Goal: Information Seeking & Learning: Learn about a topic

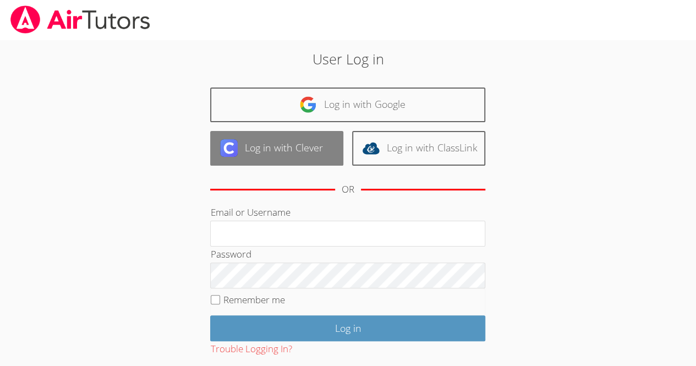
click at [256, 136] on link "Log in with Clever" at bounding box center [276, 148] width 133 height 35
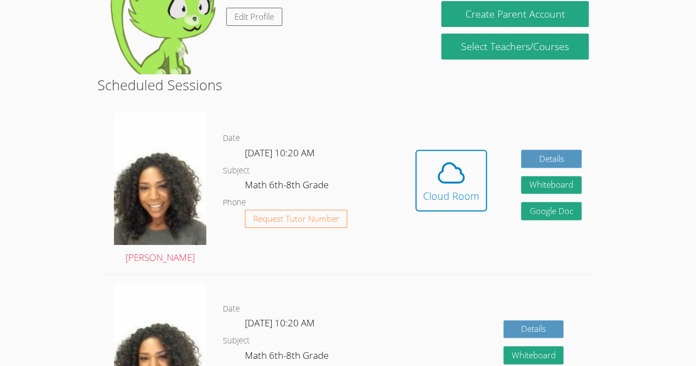
scroll to position [215, 0]
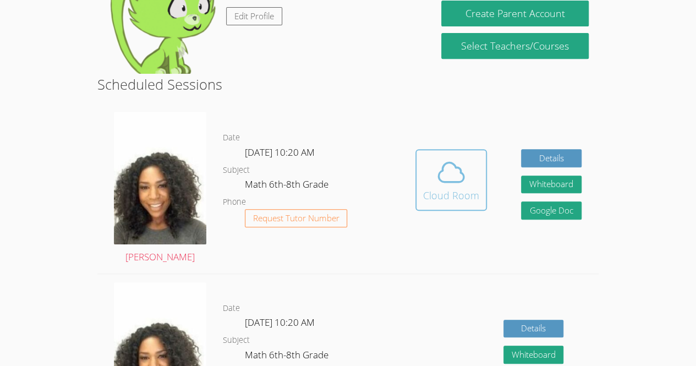
click at [469, 175] on span at bounding box center [451, 172] width 56 height 31
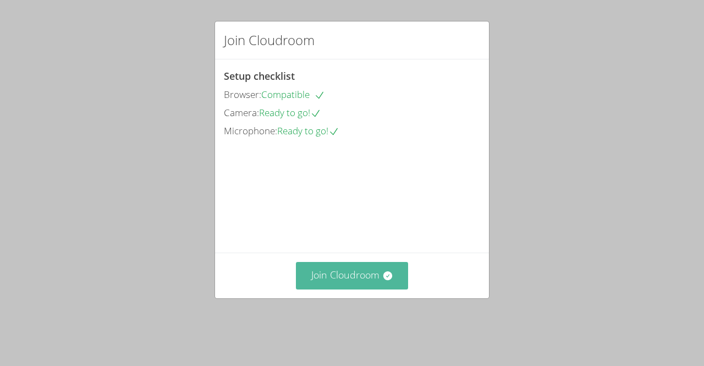
click at [371, 287] on button "Join Cloudroom" at bounding box center [352, 275] width 113 height 27
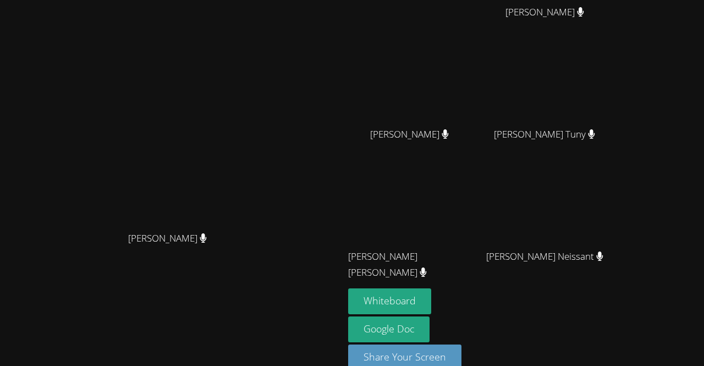
scroll to position [96, 0]
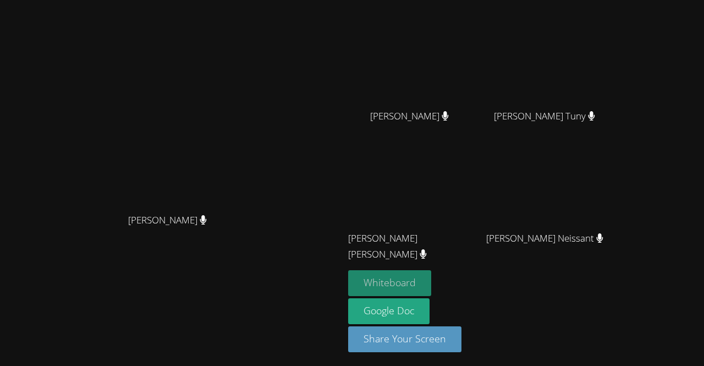
click at [431, 286] on button "Whiteboard" at bounding box center [389, 283] width 83 height 26
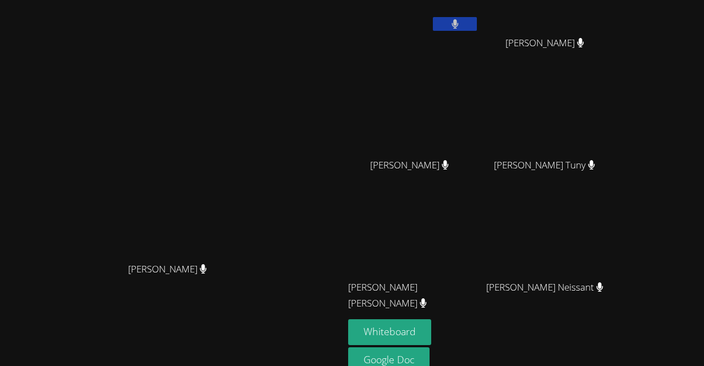
scroll to position [0, 0]
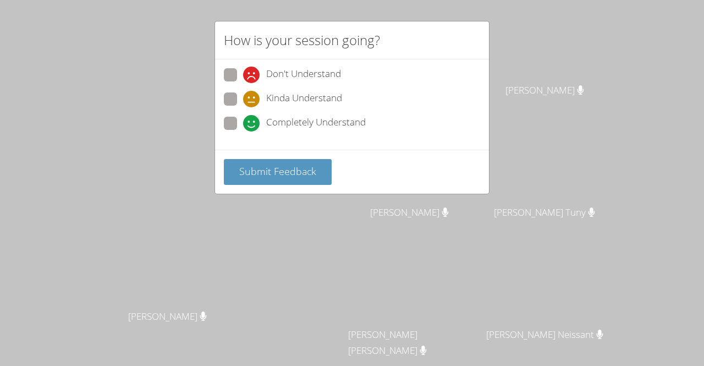
click at [283, 118] on span "Completely Understand" at bounding box center [316, 123] width 100 height 17
click at [252, 118] on input "Completely Understand" at bounding box center [247, 121] width 9 height 9
radio input "true"
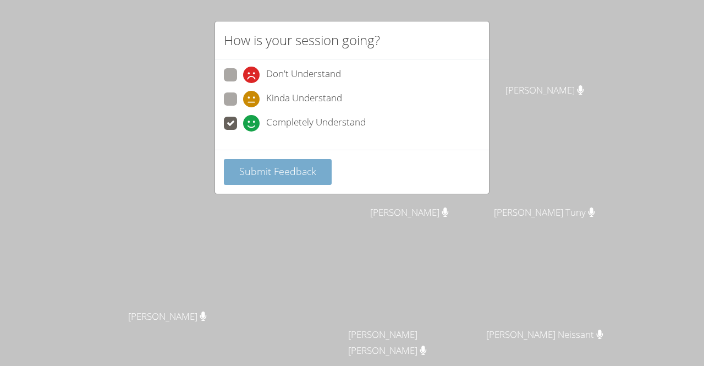
click at [277, 169] on span "Submit Feedback" at bounding box center [277, 170] width 77 height 13
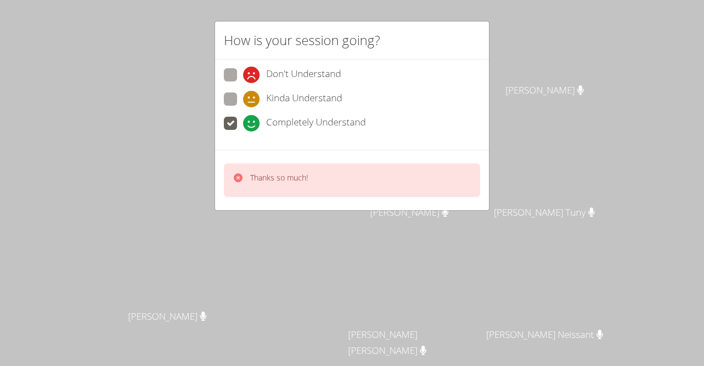
click at [295, 181] on p "Thanks so much!" at bounding box center [279, 177] width 58 height 11
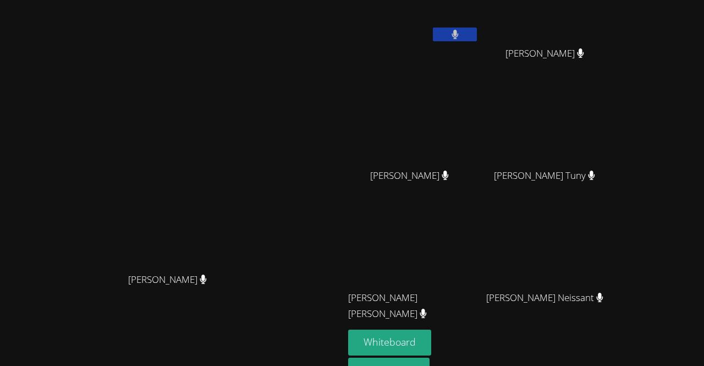
scroll to position [28, 0]
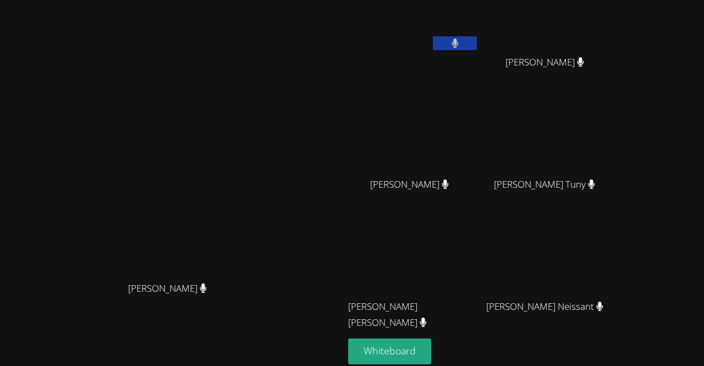
click at [477, 37] on button at bounding box center [455, 43] width 44 height 14
click at [461, 43] on icon at bounding box center [455, 43] width 12 height 9
